Goal: Task Accomplishment & Management: Complete application form

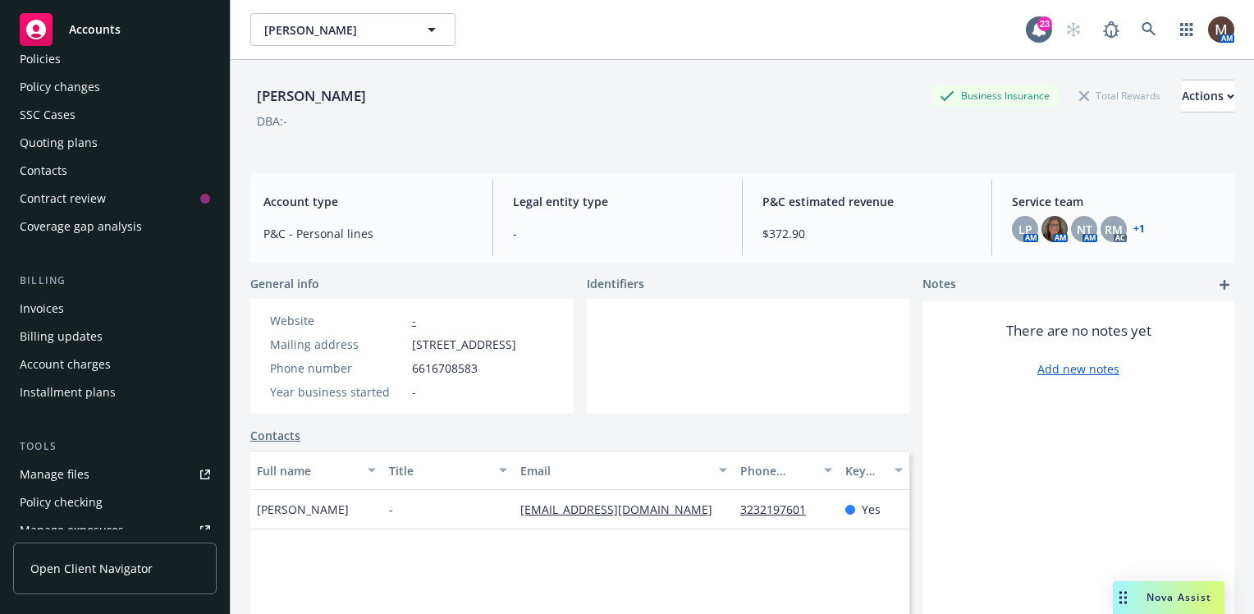
scroll to position [164, 0]
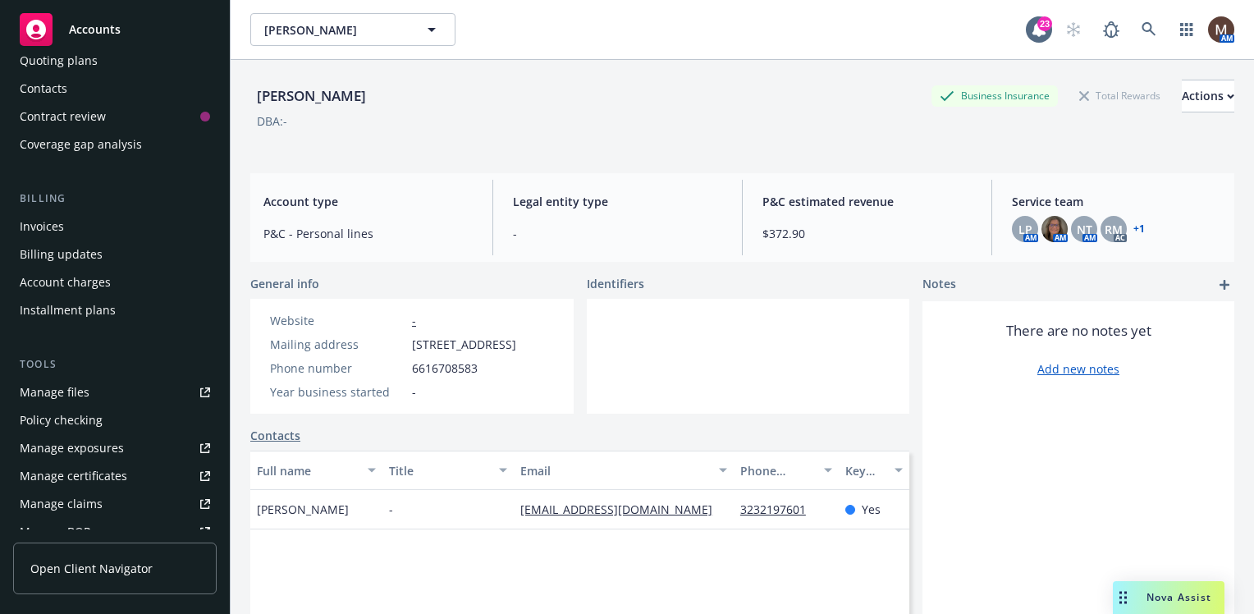
click at [56, 225] on div "Invoices" at bounding box center [42, 226] width 44 height 26
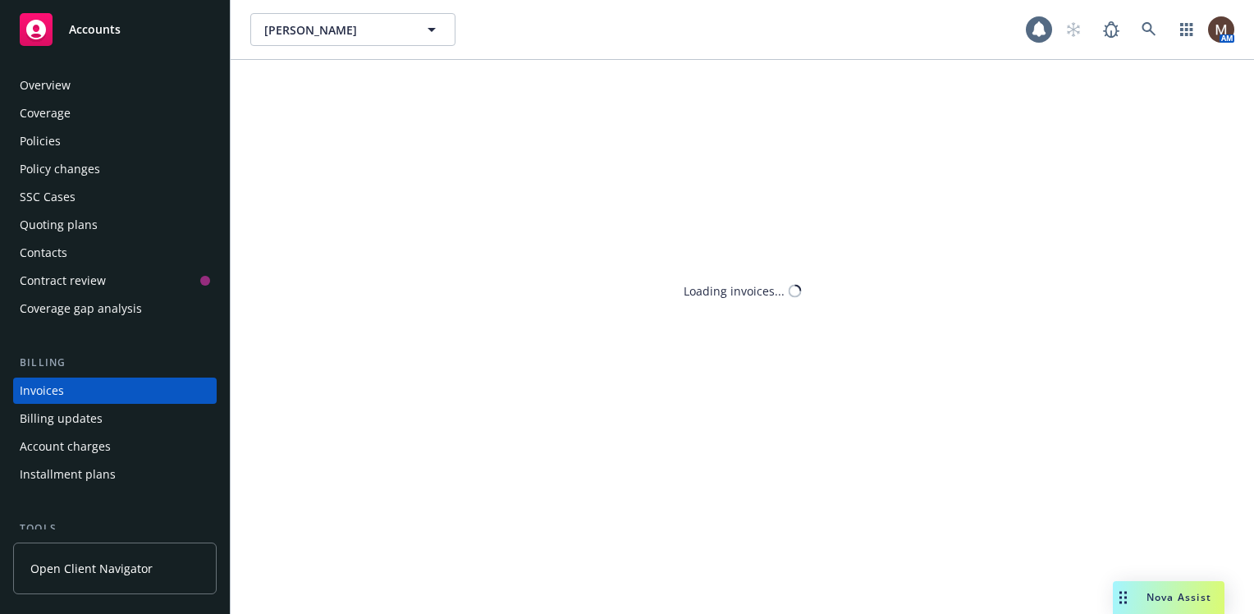
scroll to position [57, 0]
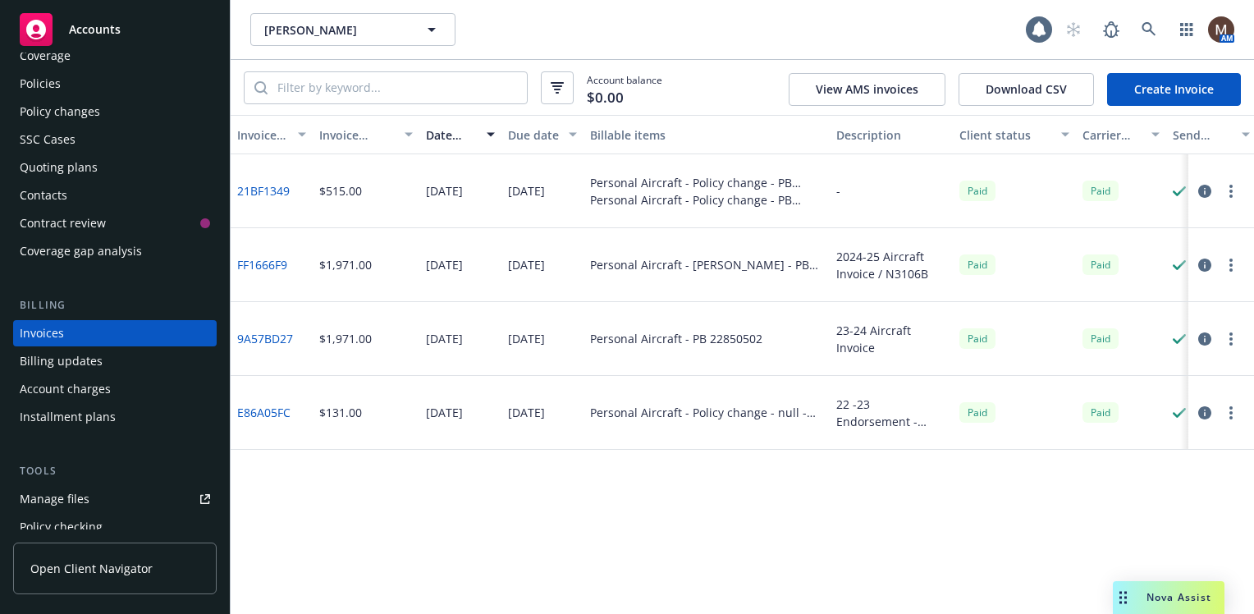
click at [1162, 82] on link "Create Invoice" at bounding box center [1174, 89] width 134 height 33
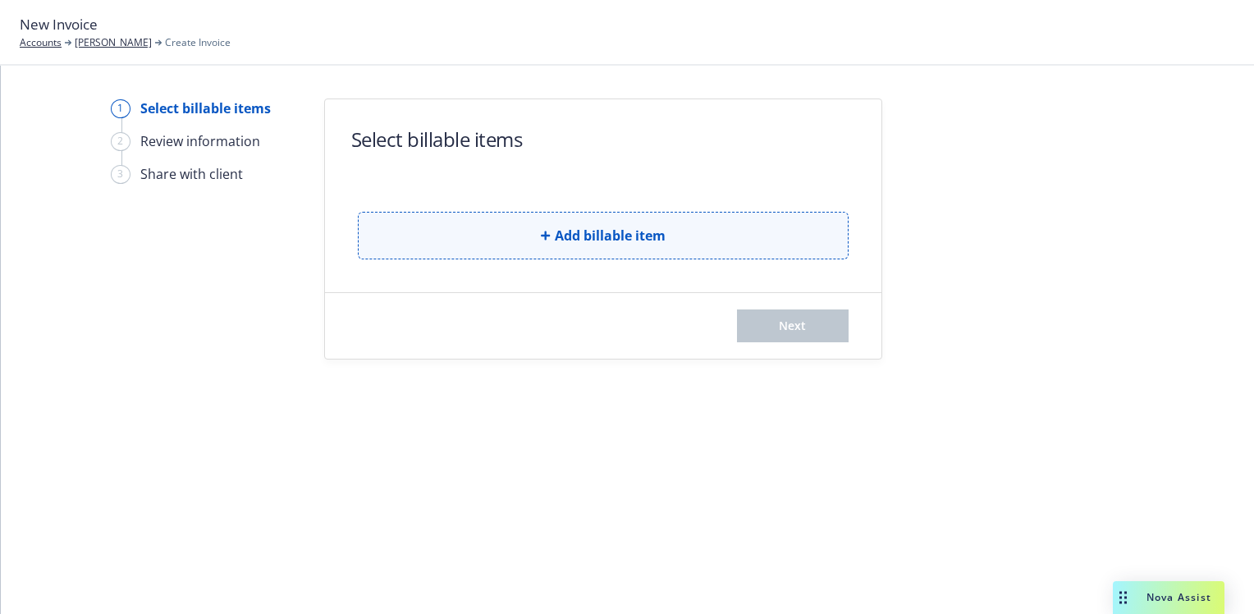
click at [669, 230] on button "Add billable item" at bounding box center [603, 236] width 491 height 48
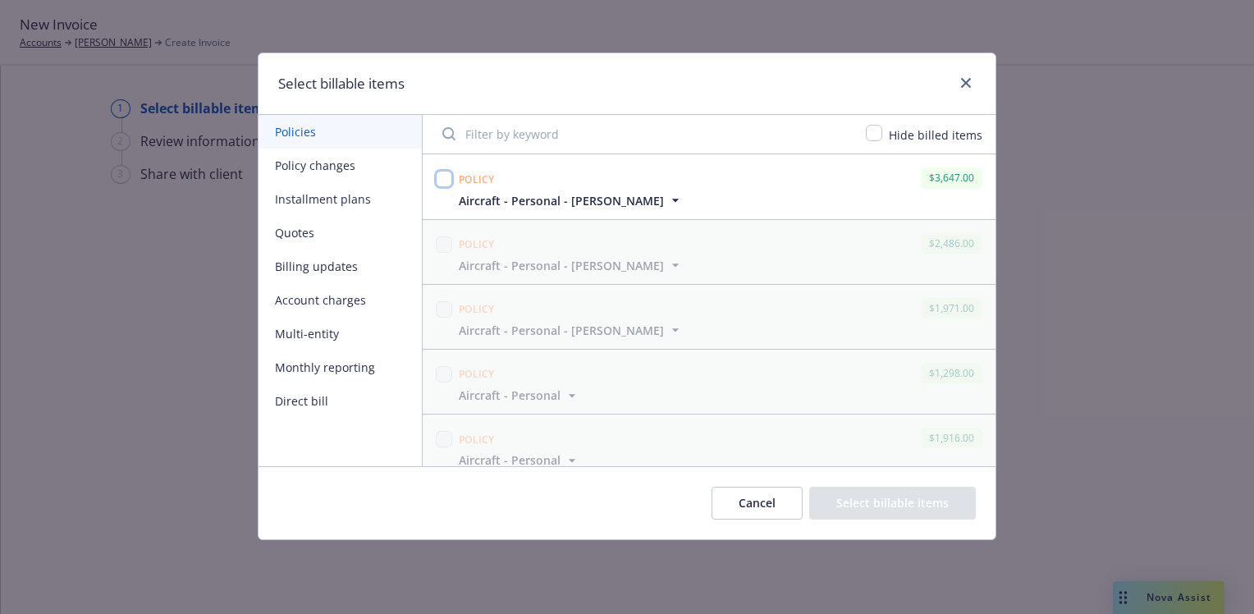
click at [446, 176] on input "checkbox" at bounding box center [444, 179] width 16 height 16
checkbox input "true"
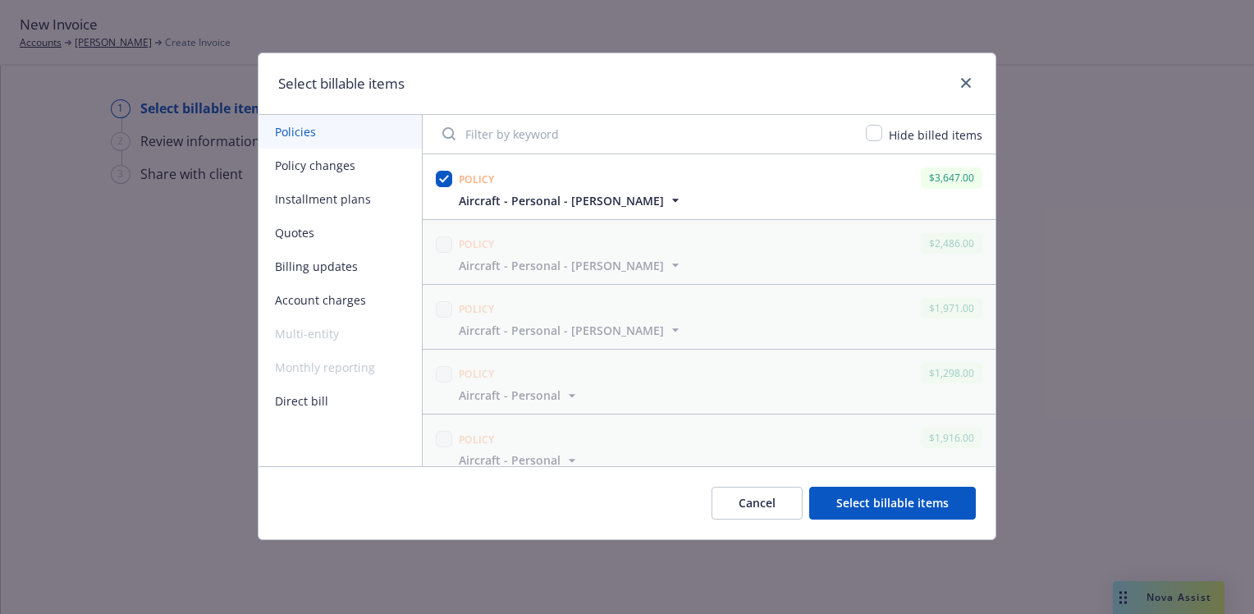
click at [925, 495] on button "Select billable items" at bounding box center [892, 502] width 167 height 33
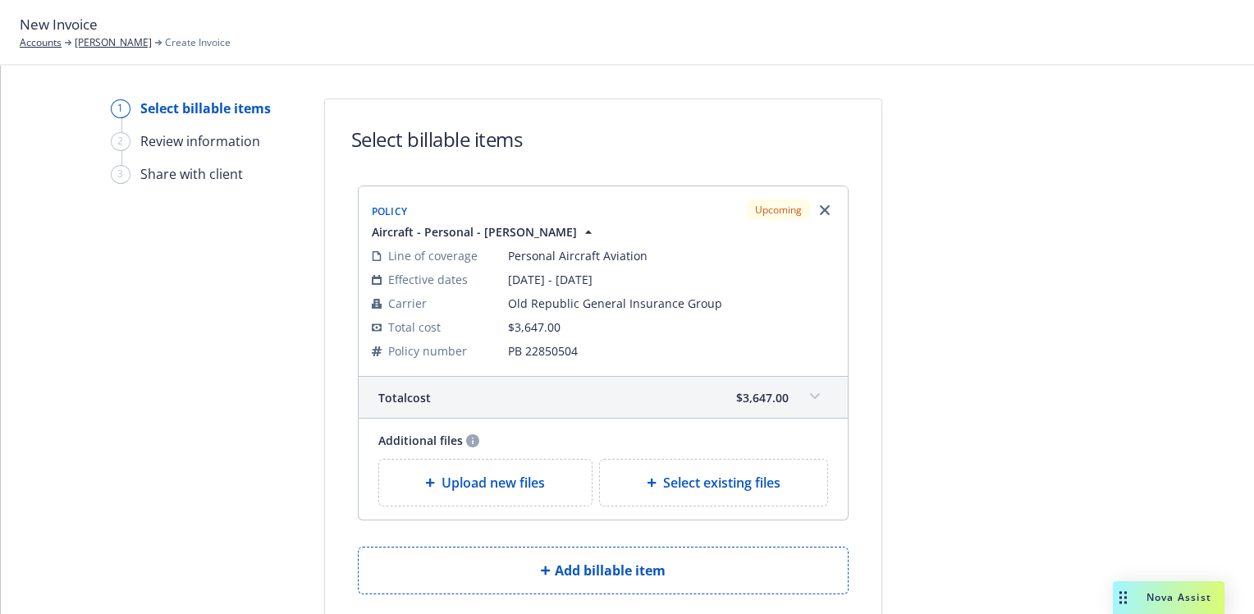
click at [699, 478] on span "Select existing files" at bounding box center [721, 483] width 117 height 20
select select "Invoice - Third Party"
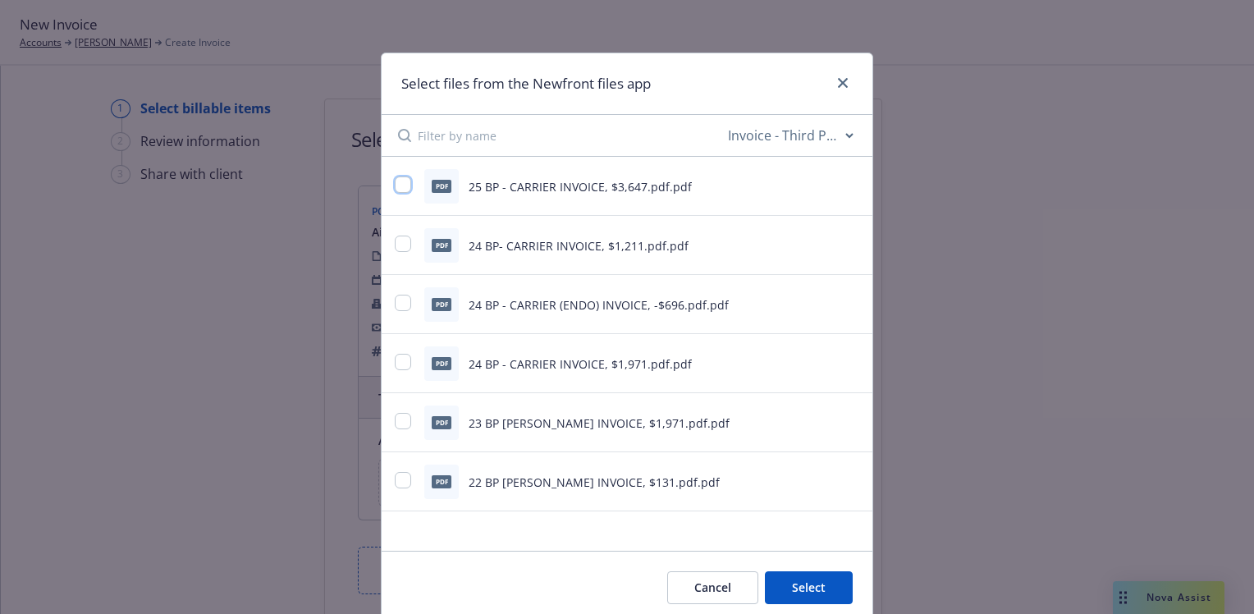
click at [395, 186] on input "checkbox" at bounding box center [403, 184] width 16 height 16
checkbox input "true"
click at [773, 580] on button "Select 1 file" at bounding box center [793, 587] width 118 height 33
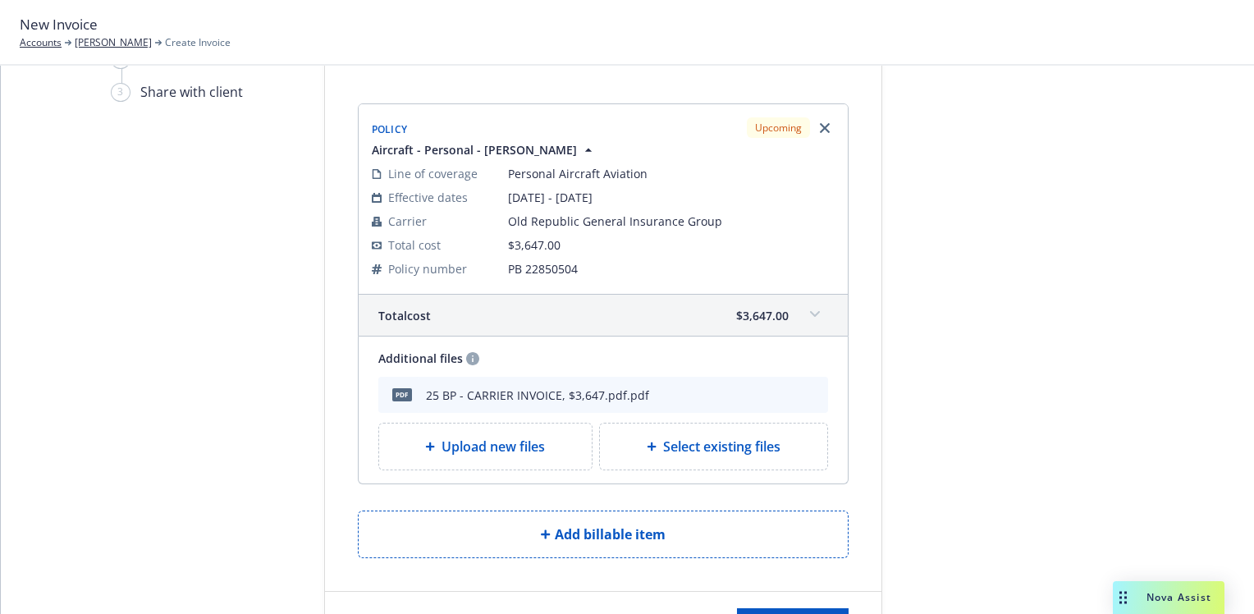
scroll to position [158, 0]
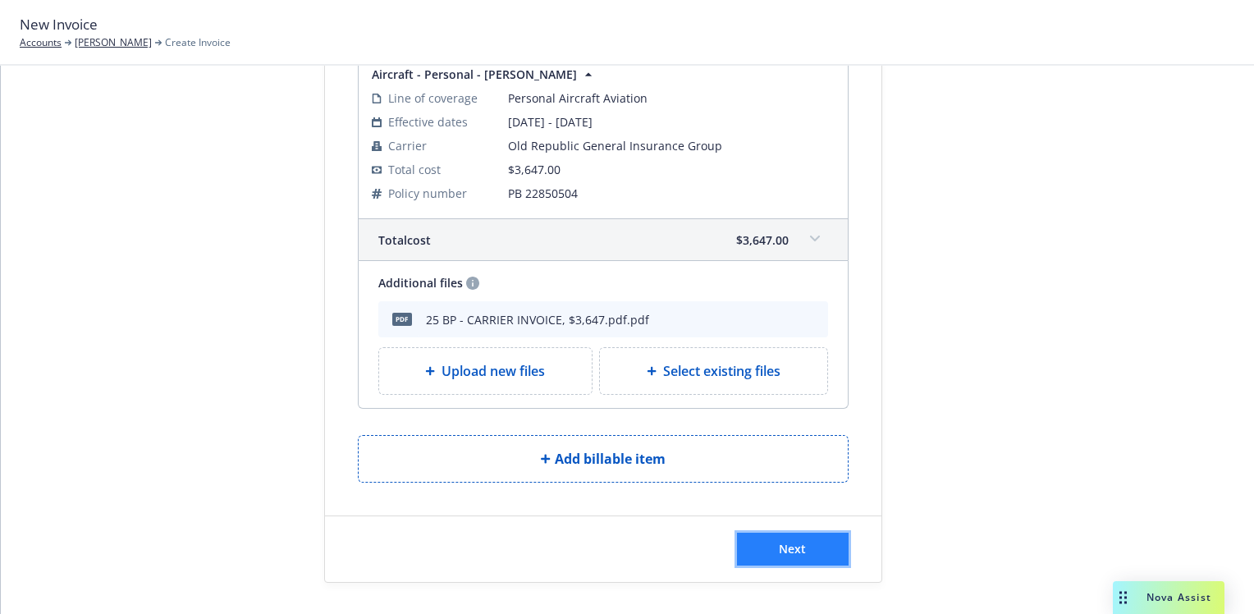
click at [815, 550] on button "Next" at bounding box center [793, 548] width 112 height 33
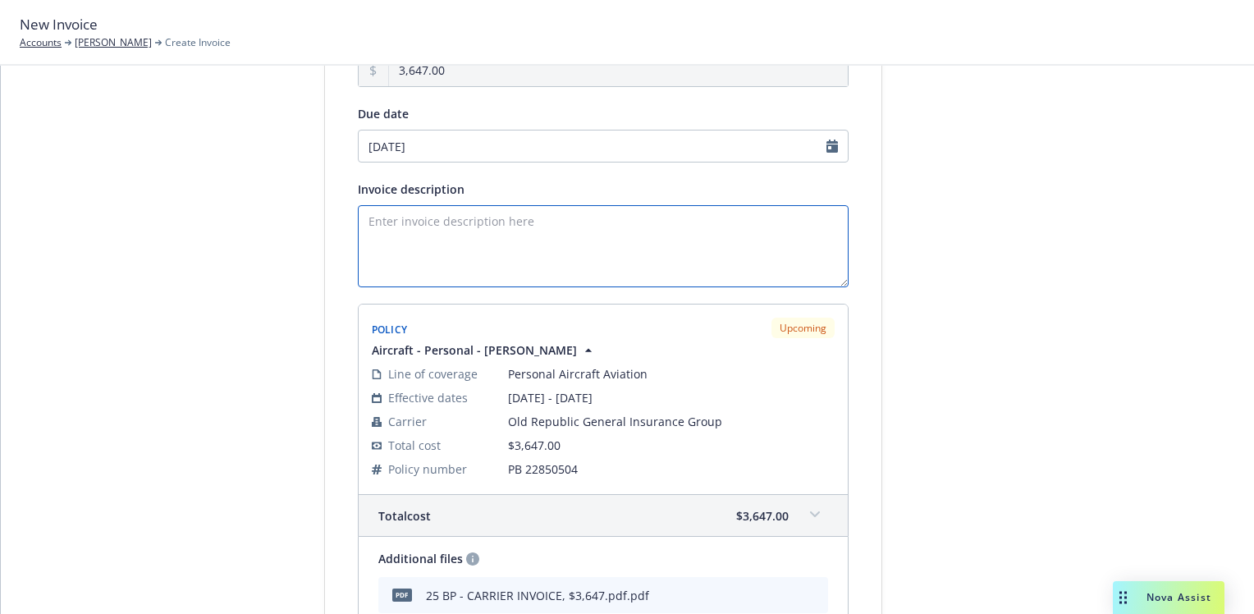
click at [397, 223] on textarea "Invoice description" at bounding box center [603, 246] width 491 height 82
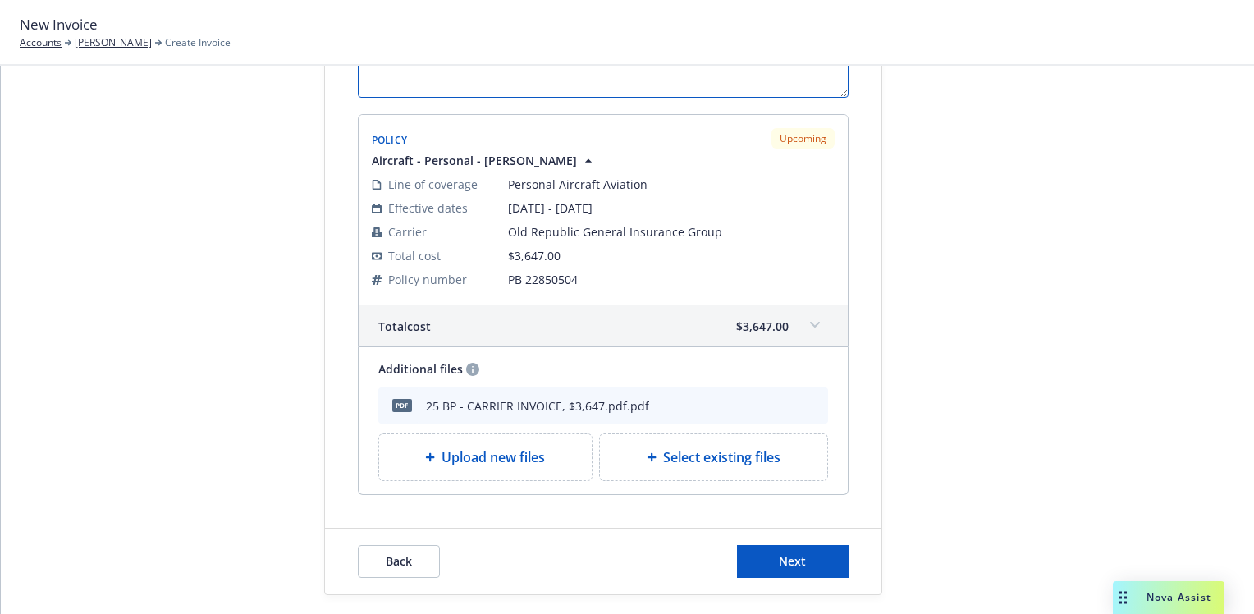
scroll to position [359, 0]
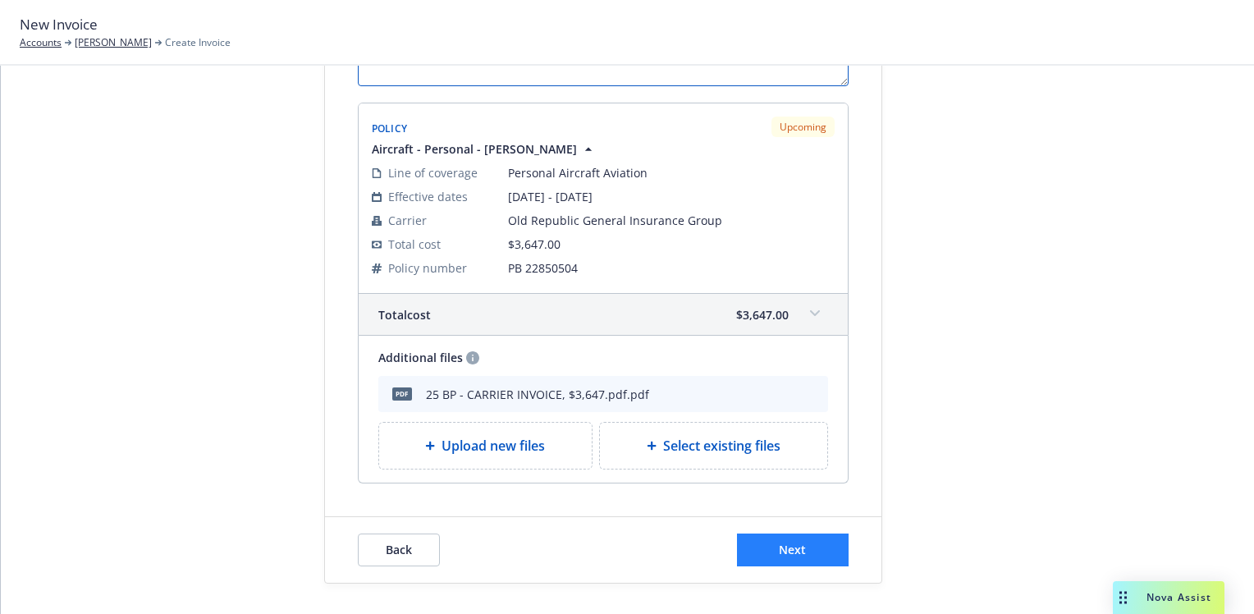
type textarea "2025-26 Aircraft Invoice N3456Y"
click at [770, 546] on button "Next" at bounding box center [793, 549] width 112 height 33
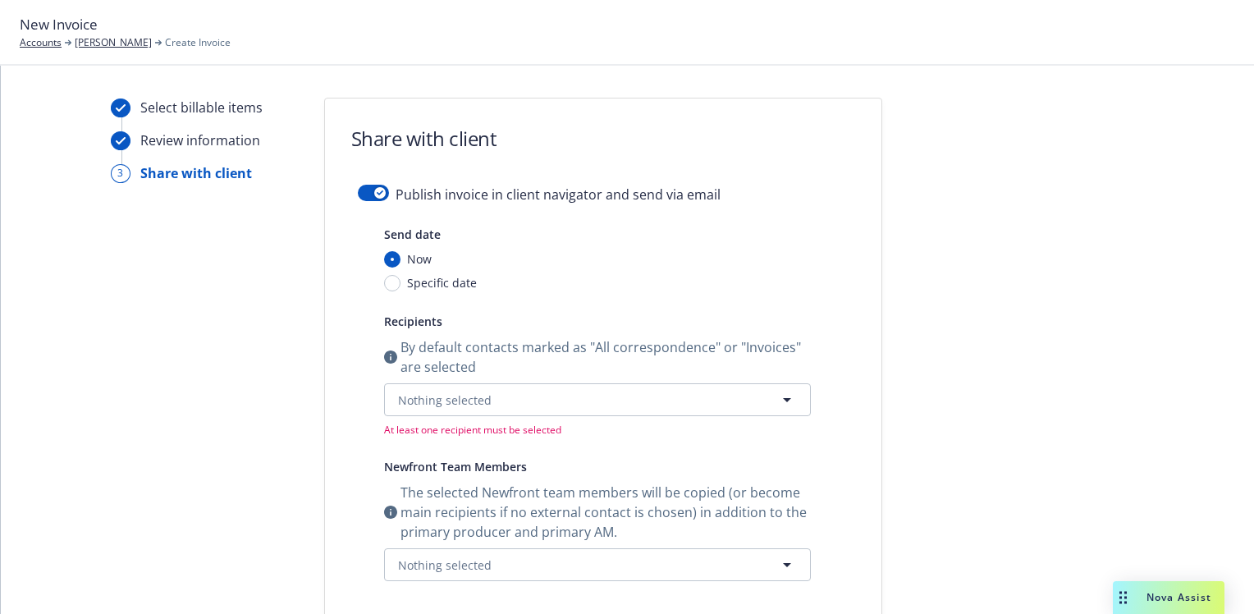
scroll to position [0, 0]
click at [364, 189] on button "button" at bounding box center [373, 193] width 31 height 16
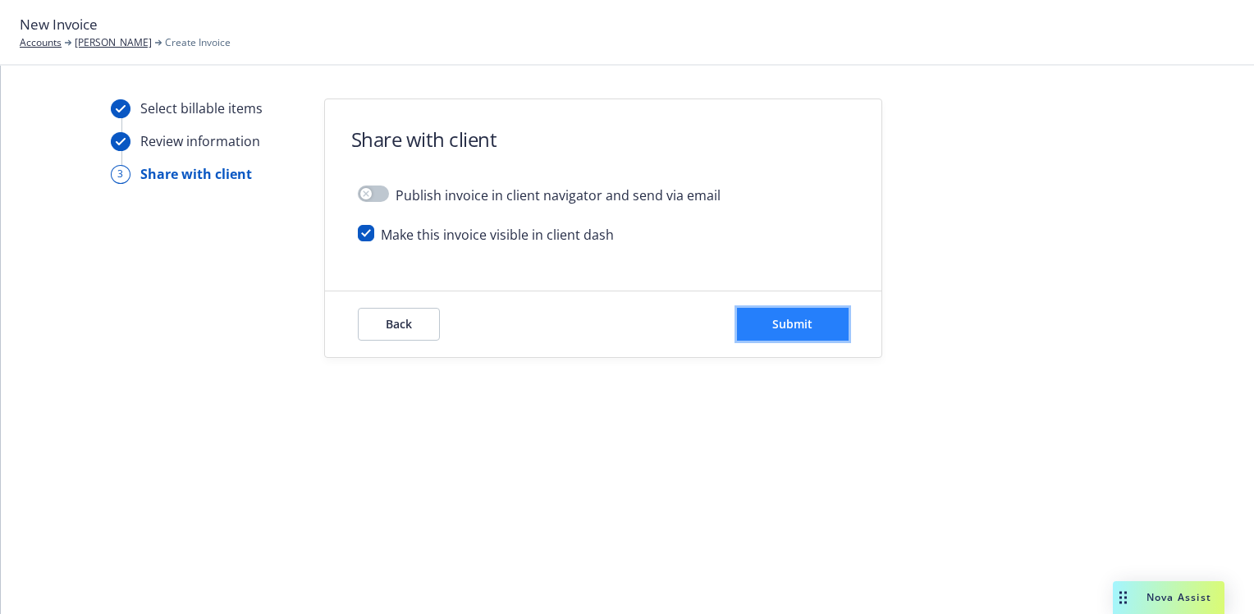
click at [806, 318] on span "Submit" at bounding box center [792, 324] width 40 height 16
